Goal: Transaction & Acquisition: Purchase product/service

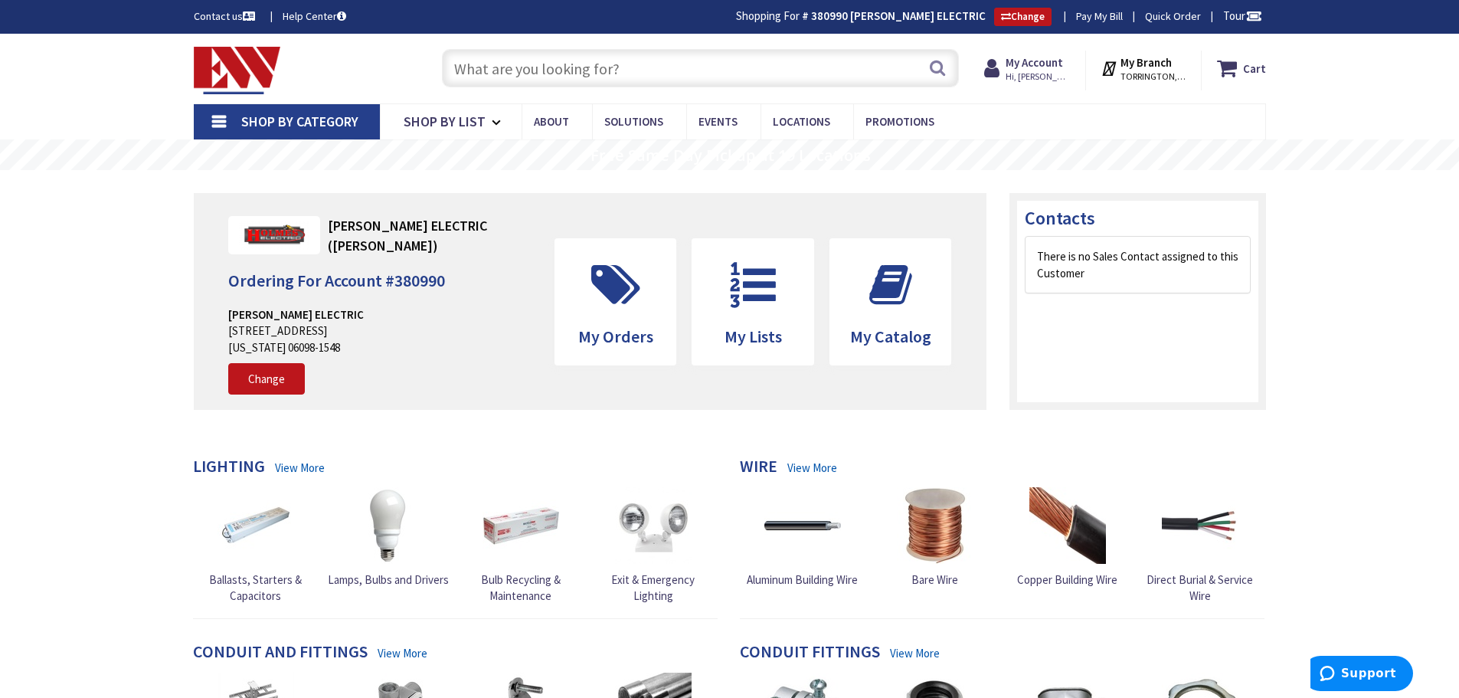
click at [473, 67] on input "text" at bounding box center [700, 68] width 517 height 38
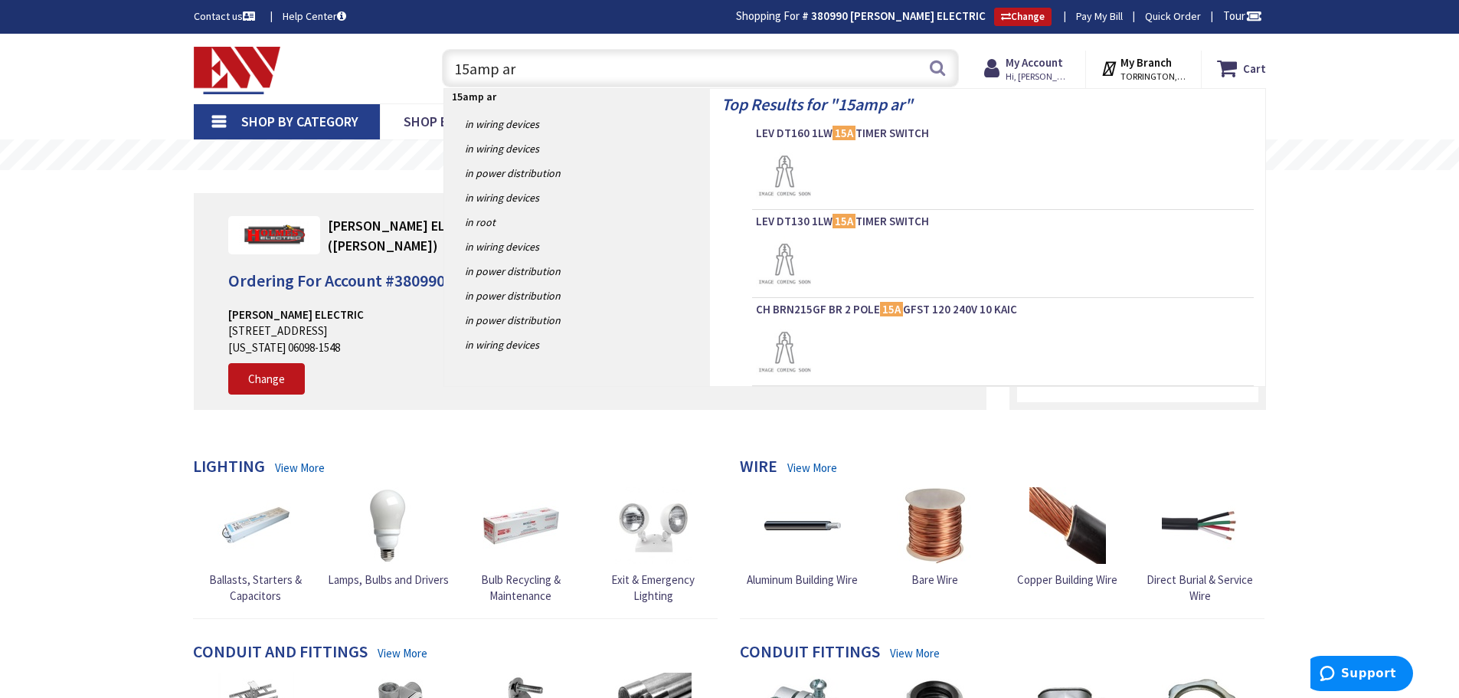
type input "15amp arc"
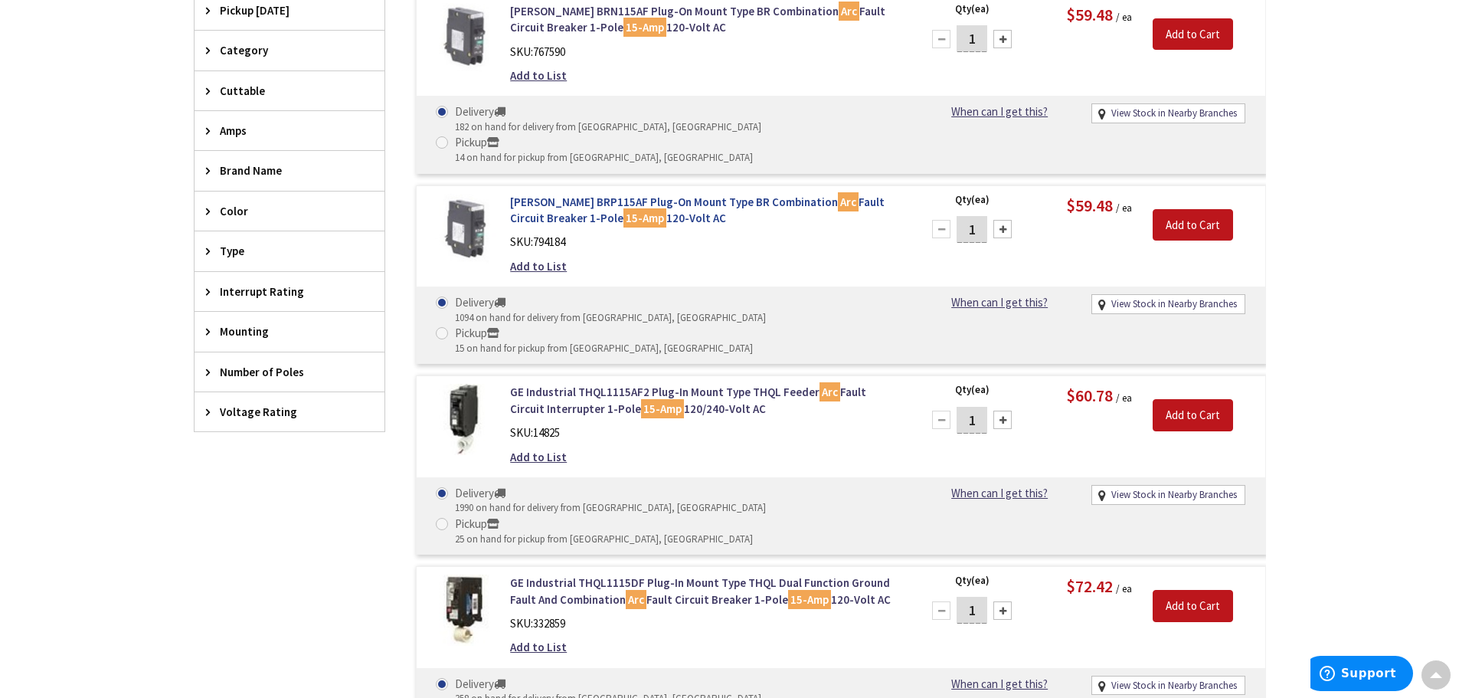
scroll to position [459, 0]
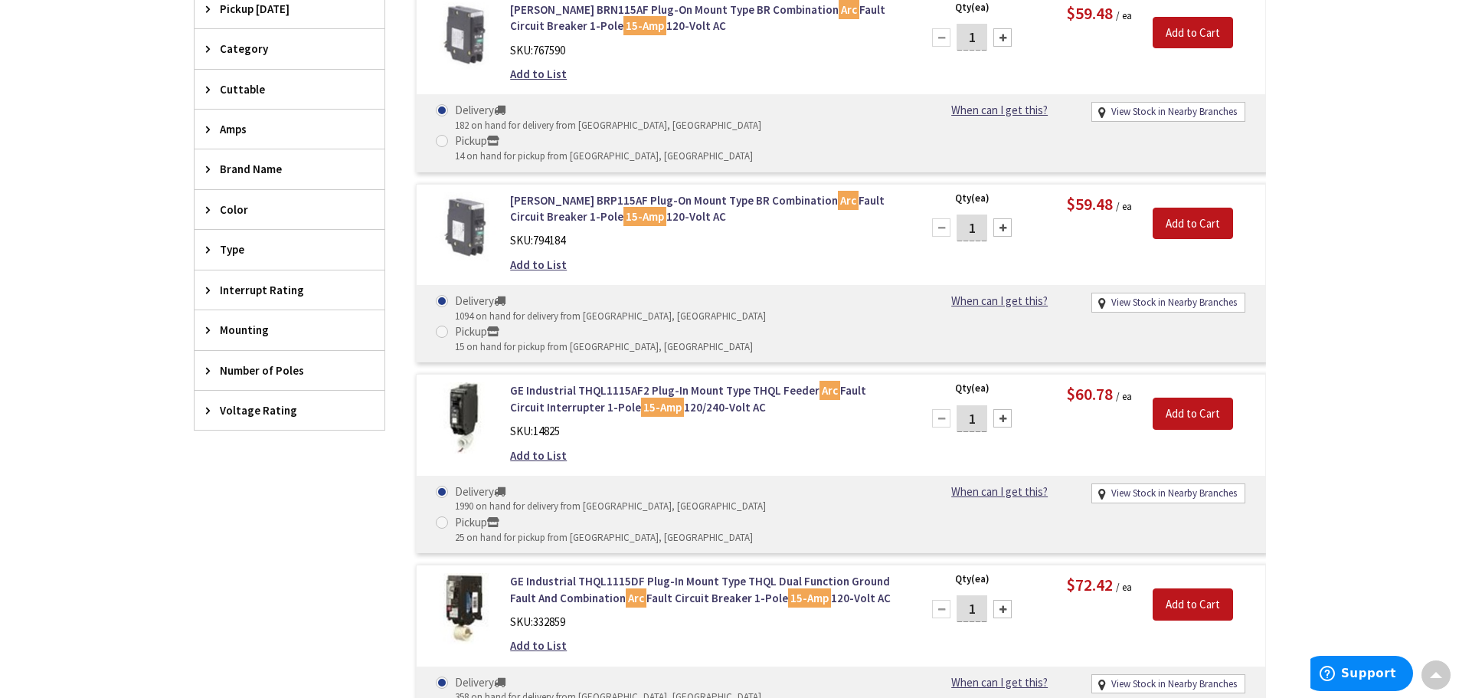
type input "[GEOGRAPHIC_DATA], [GEOGRAPHIC_DATA]"
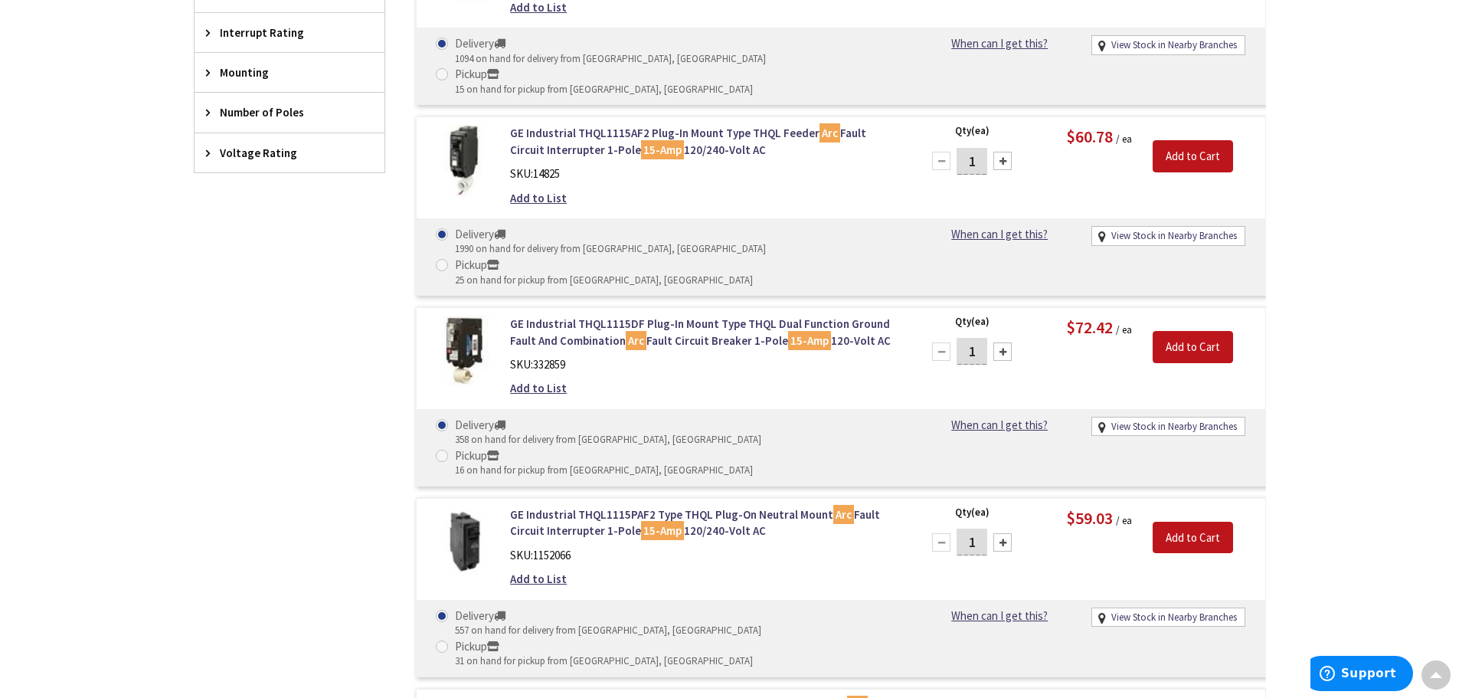
scroll to position [691, 0]
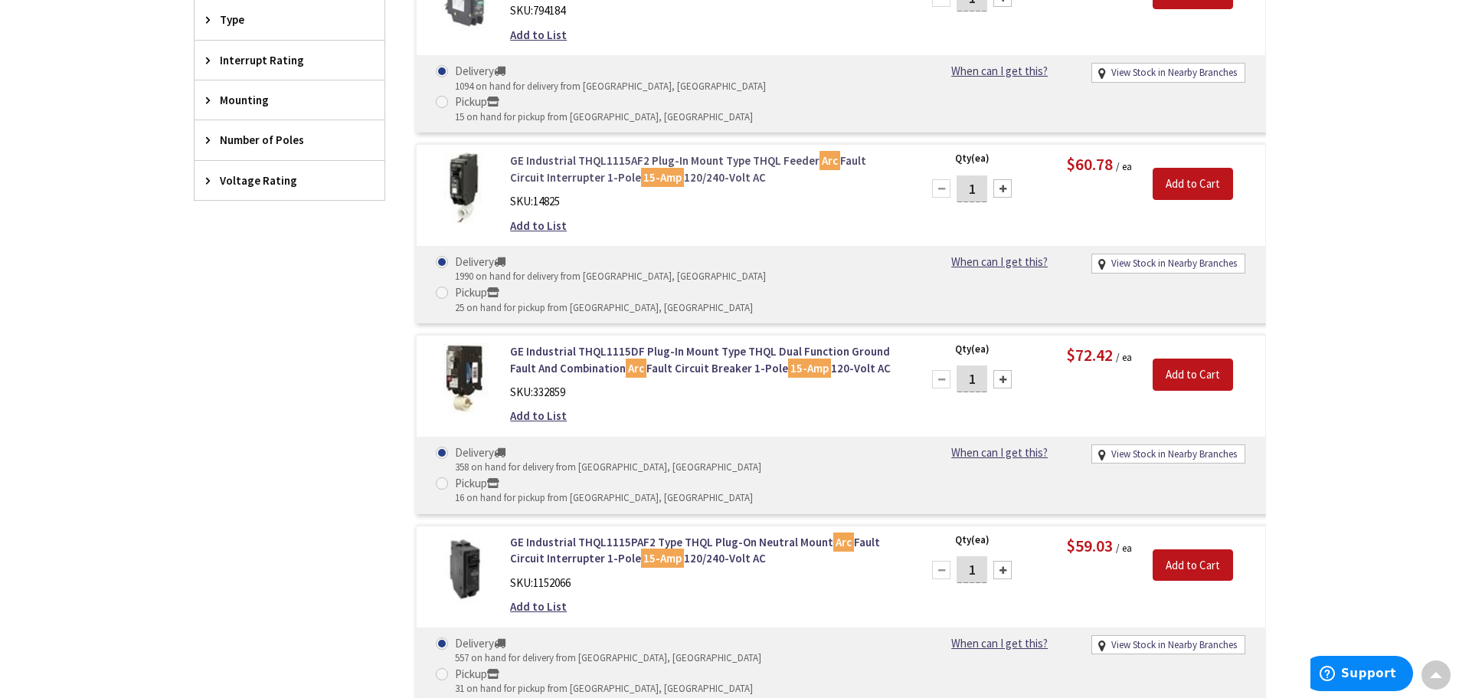
click at [544, 152] on link "GE Industrial THQL1115AF2 Plug-In Mount Type THQL Feeder Arc Fault Circuit Inte…" at bounding box center [705, 168] width 390 height 33
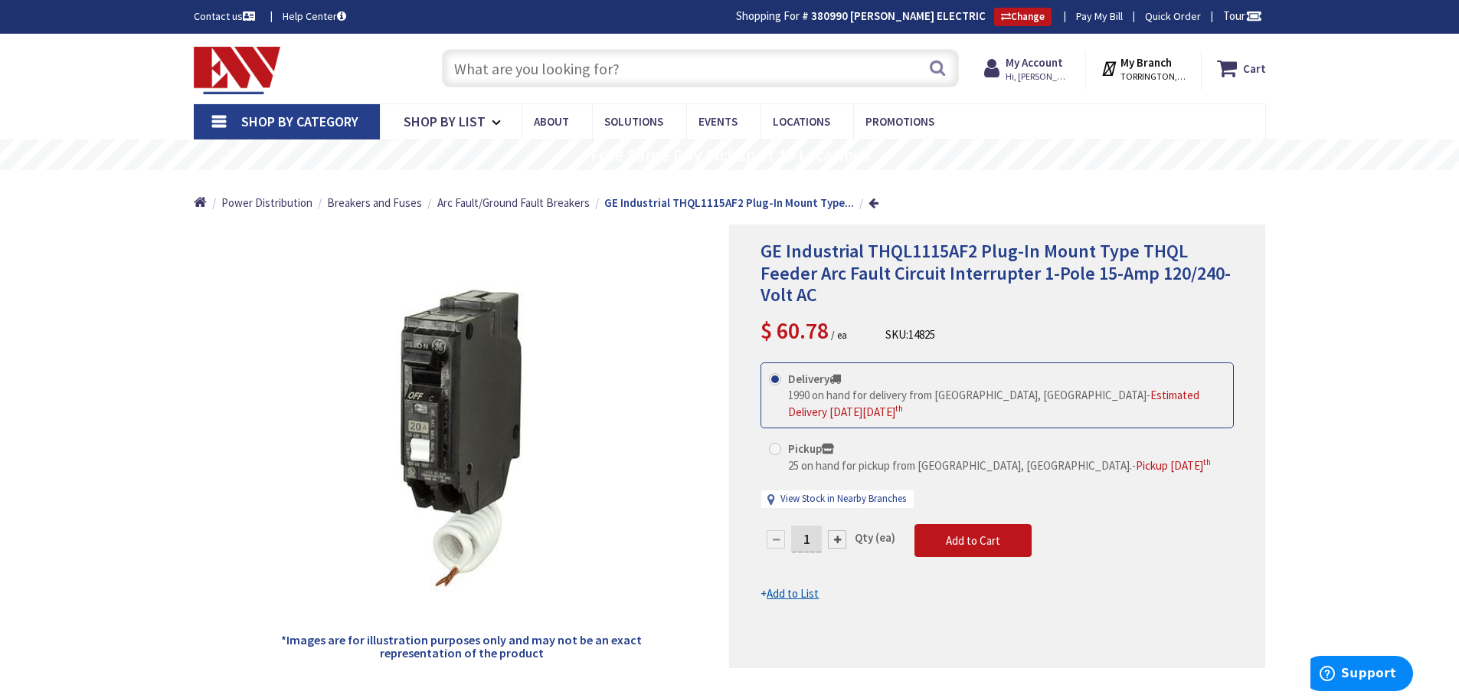
click at [832, 530] on div at bounding box center [837, 539] width 18 height 18
type input "2"
click at [963, 528] on div at bounding box center [997, 446] width 534 height 442
click at [968, 533] on span "Add to Cart" at bounding box center [973, 540] width 54 height 15
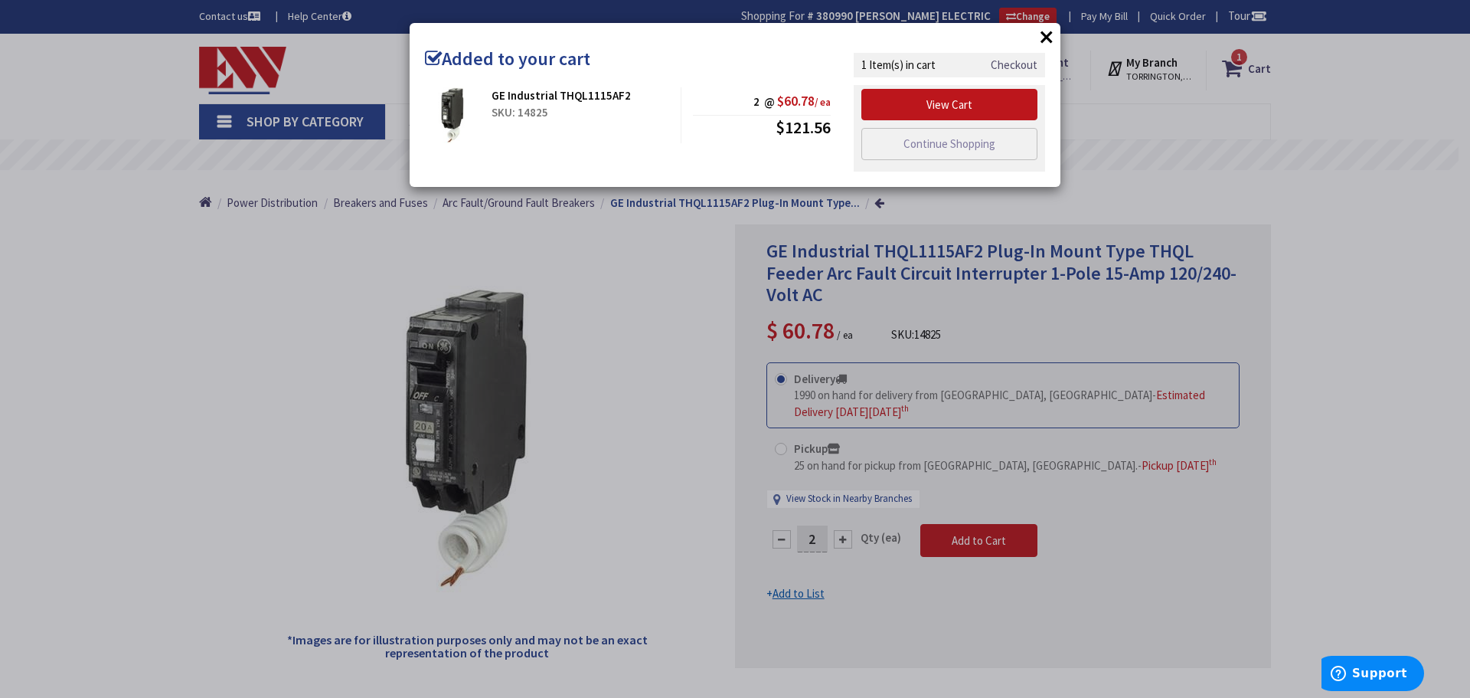
click at [1012, 67] on link "Checkout" at bounding box center [1014, 65] width 47 height 16
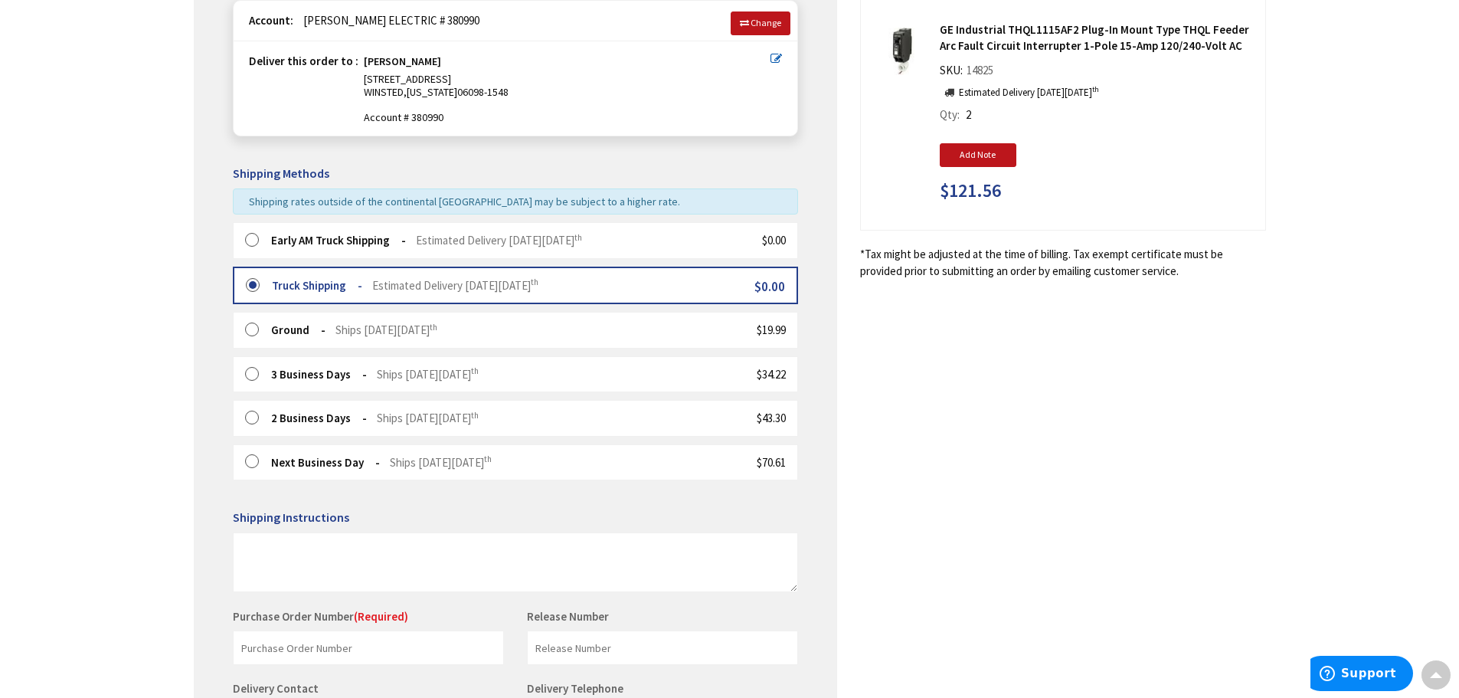
click at [295, 247] on strong "Early AM Truck Shipping" at bounding box center [338, 240] width 135 height 15
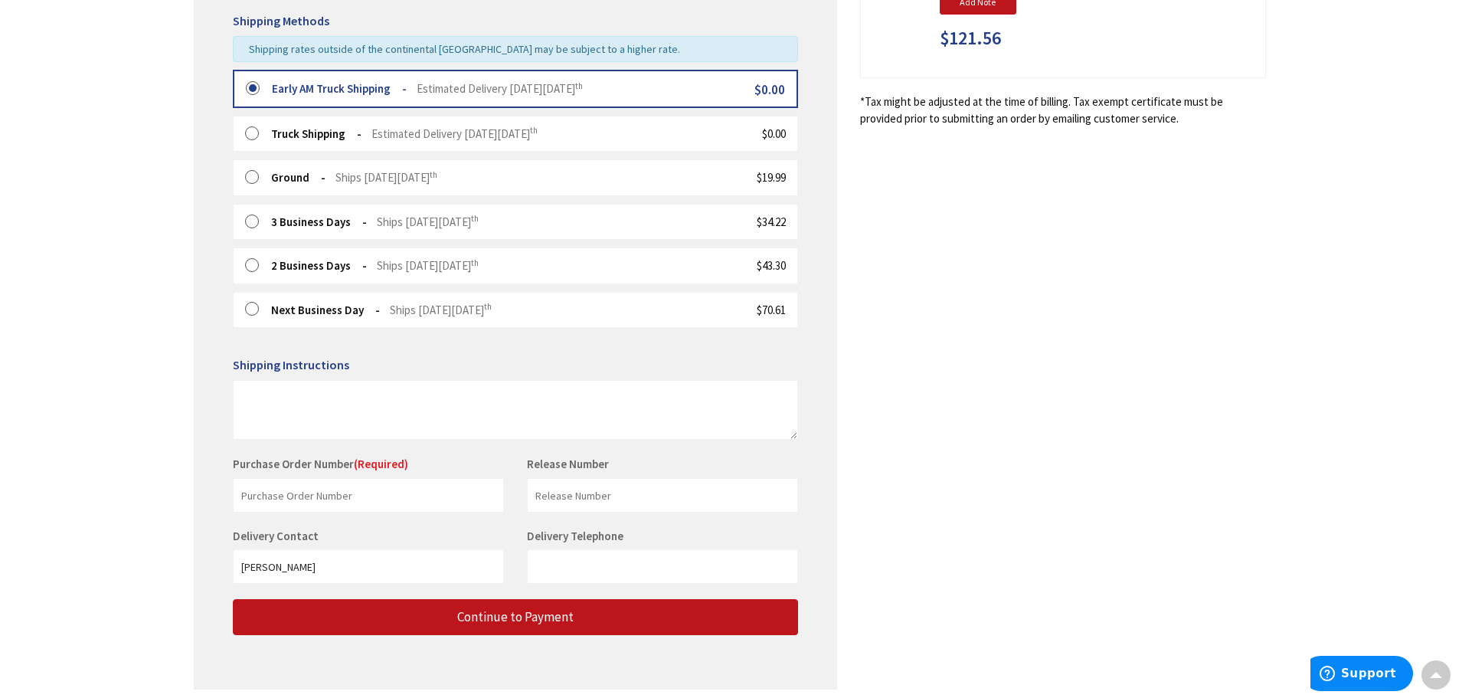
scroll to position [378, 0]
click at [303, 503] on input "text" at bounding box center [368, 494] width 271 height 34
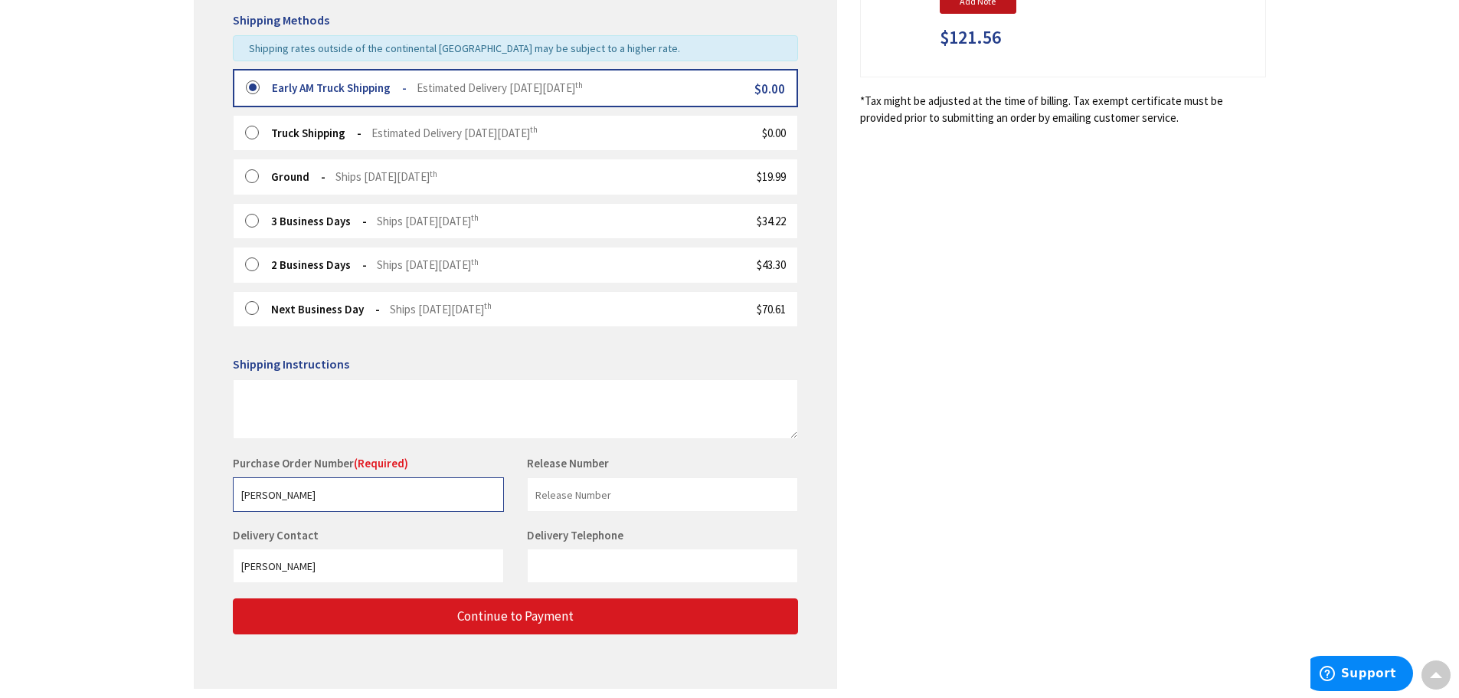
type input "Pagano"
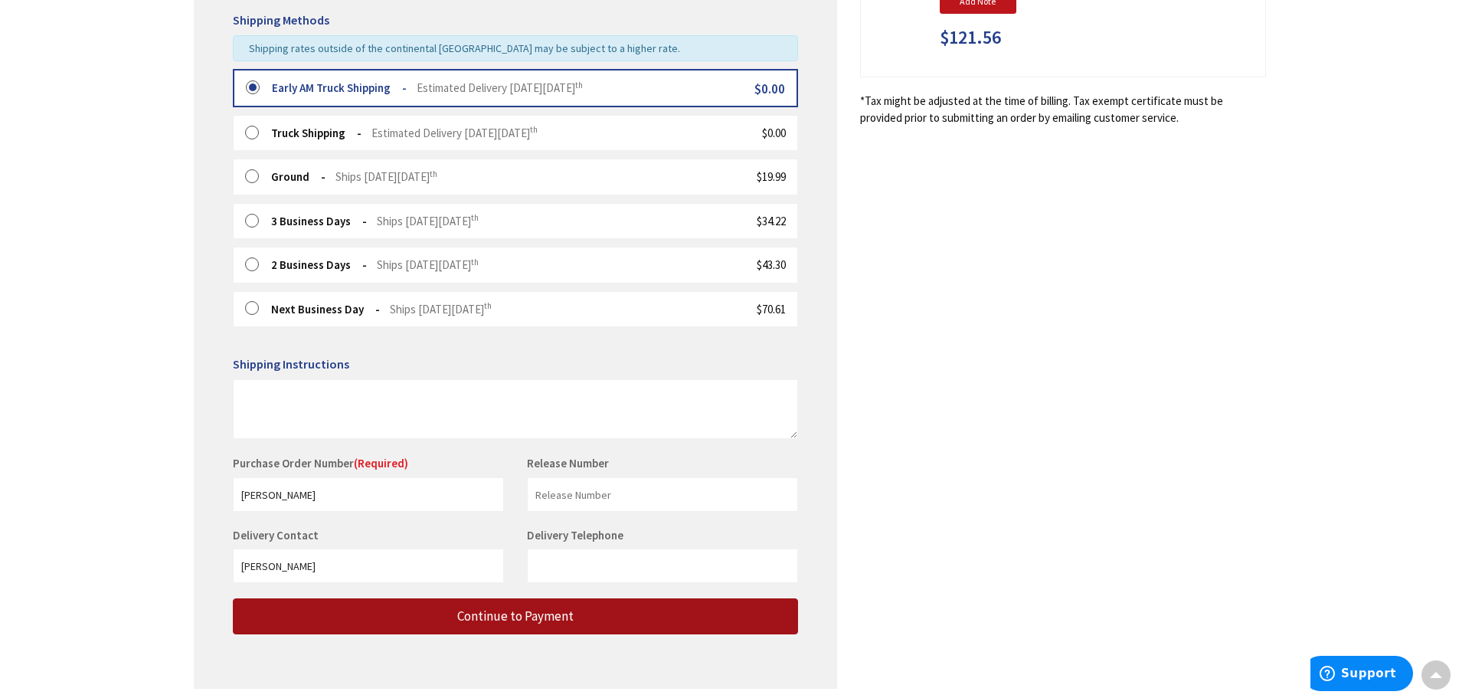
click at [515, 615] on span "Continue to Payment" at bounding box center [515, 615] width 116 height 17
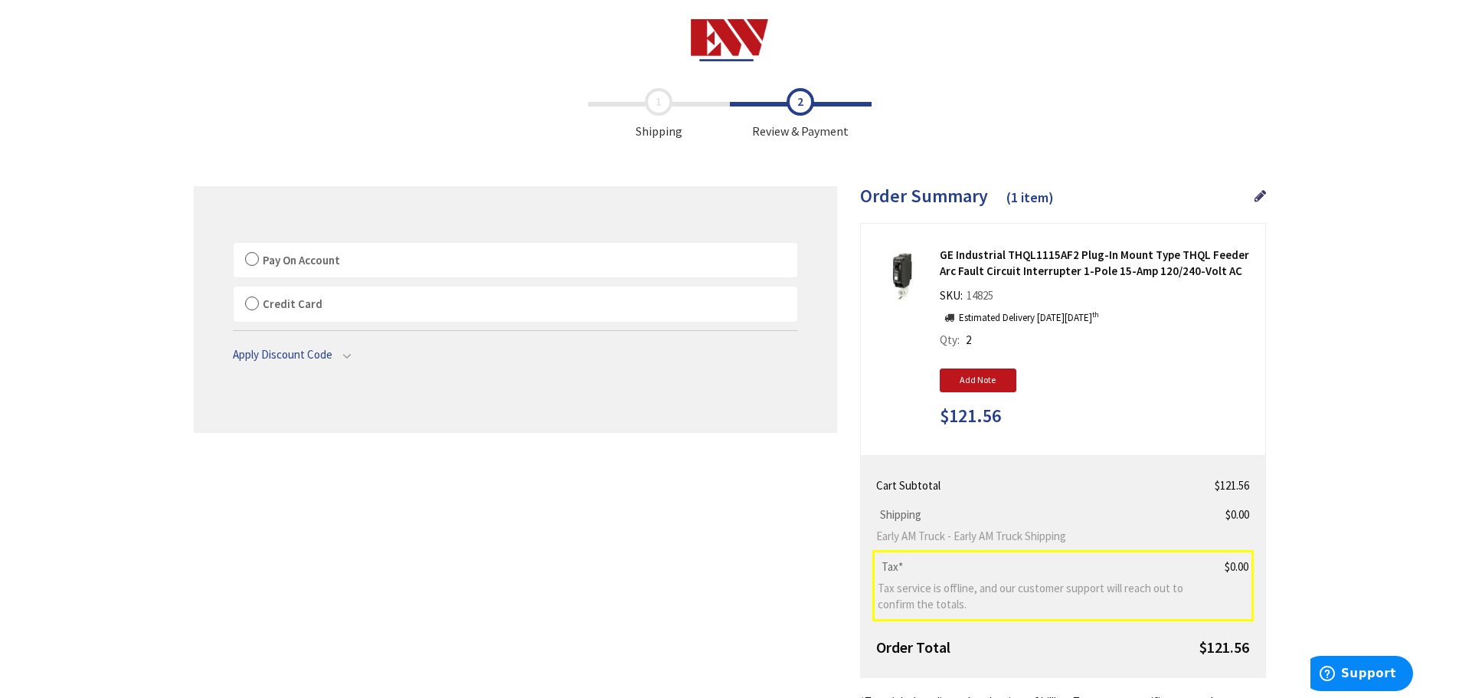
click at [254, 257] on label "Pay On Account" at bounding box center [516, 260] width 564 height 35
click at [234, 246] on input "Pay On Account" at bounding box center [234, 246] width 0 height 0
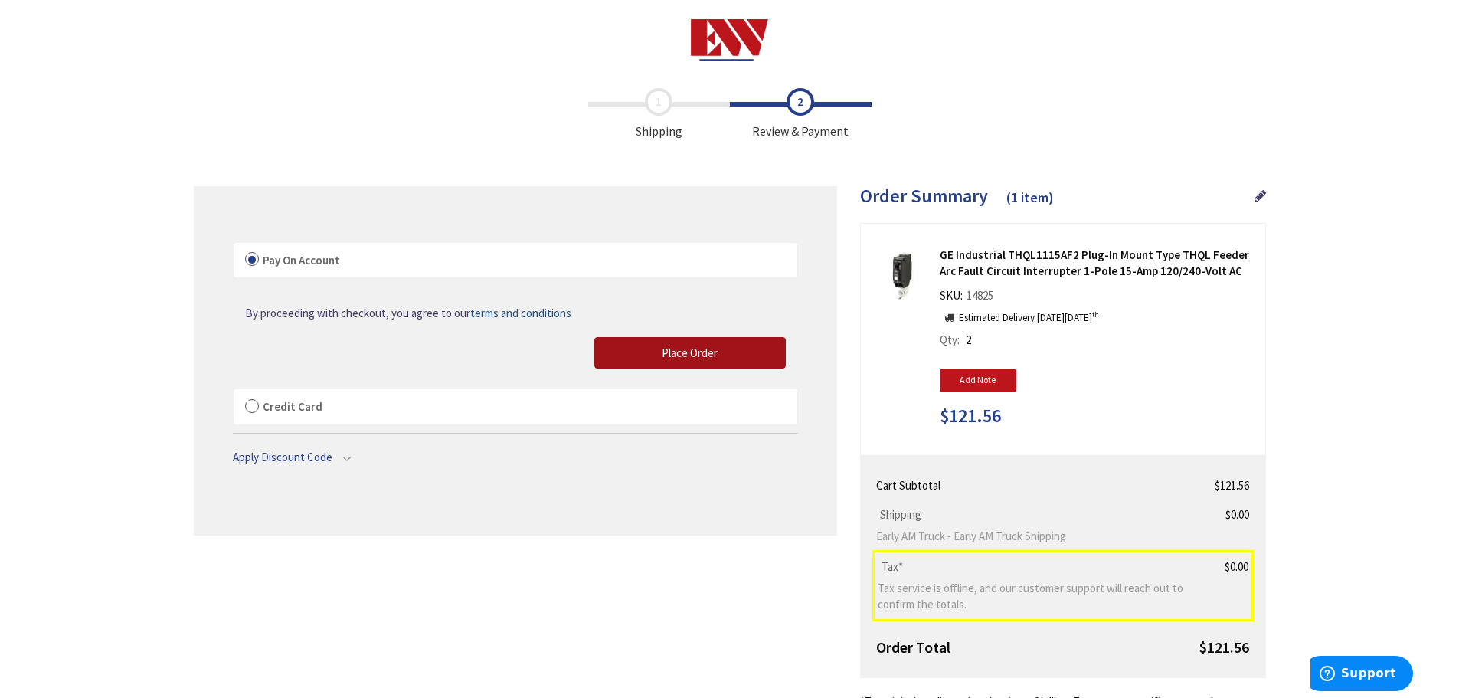
click at [698, 356] on span "Place Order" at bounding box center [690, 352] width 56 height 15
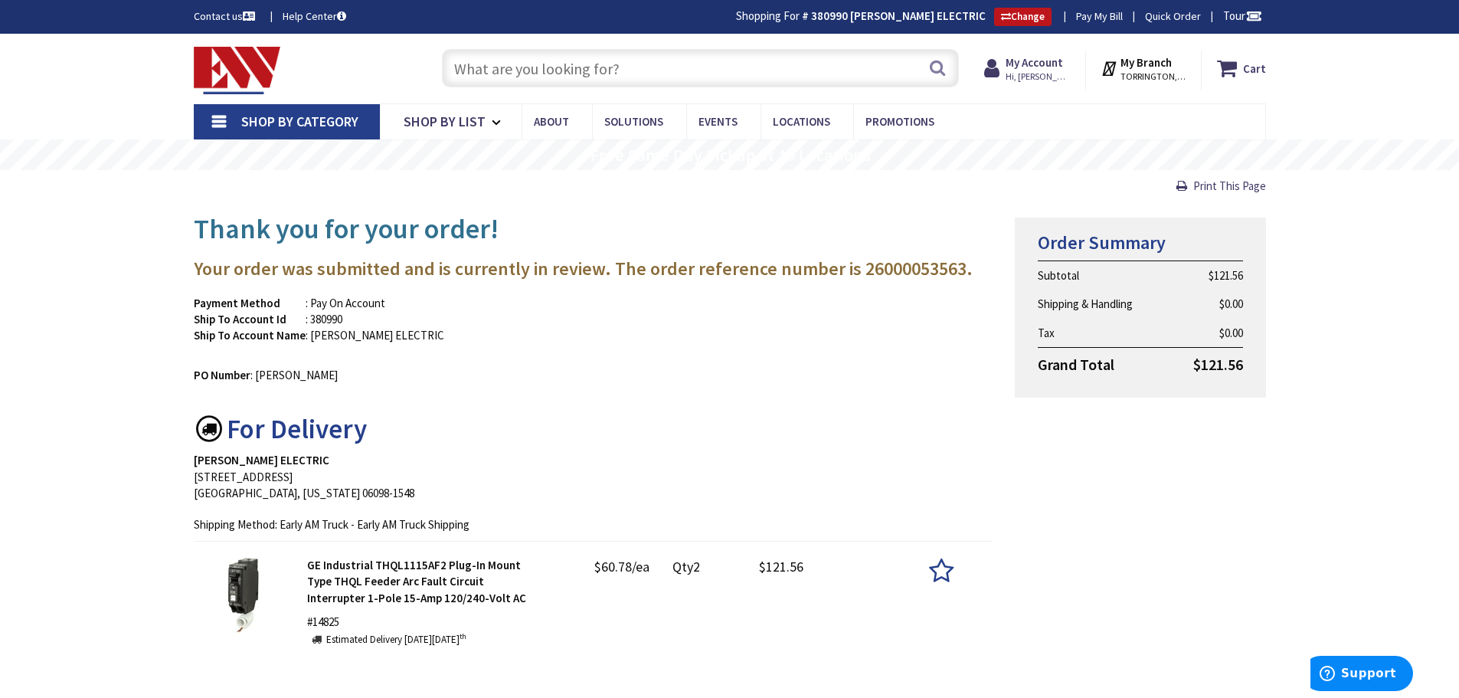
click at [235, 70] on img at bounding box center [237, 70] width 87 height 47
